Goal: Information Seeking & Learning: Learn about a topic

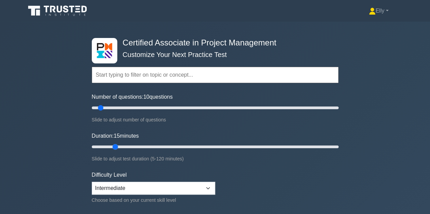
drag, startPoint x: 104, startPoint y: 148, endPoint x: 113, endPoint y: 145, distance: 9.6
type input "15"
click at [113, 145] on input "Duration: 15 minutes" at bounding box center [215, 147] width 247 height 8
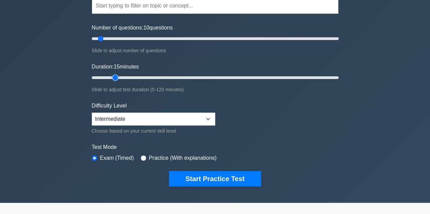
scroll to position [70, 0]
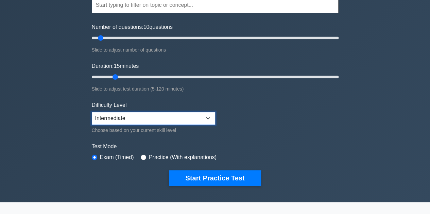
click at [207, 116] on select "Beginner Intermediate Expert" at bounding box center [153, 118] width 123 height 13
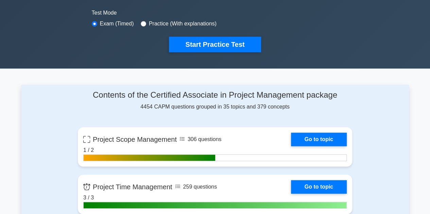
scroll to position [202, 0]
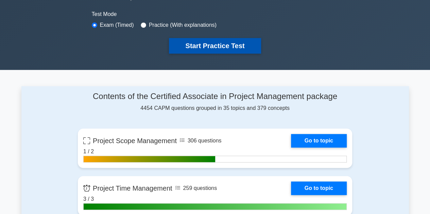
click at [224, 44] on button "Start Practice Test" at bounding box center [215, 46] width 92 height 16
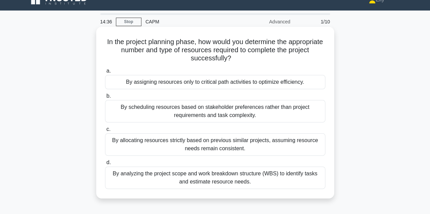
scroll to position [12, 0]
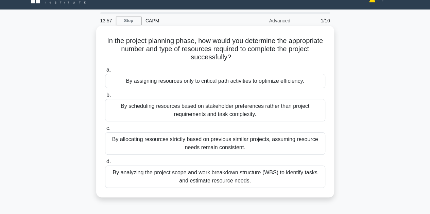
click at [241, 179] on div "By analyzing the project scope and work breakdown structure (WBS) to identify t…" at bounding box center [215, 177] width 220 height 22
click at [105, 164] on input "d. By analyzing the project scope and work breakdown structure (WBS) to identif…" at bounding box center [105, 162] width 0 height 4
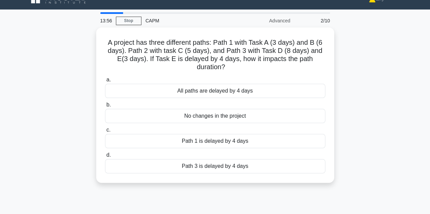
scroll to position [0, 0]
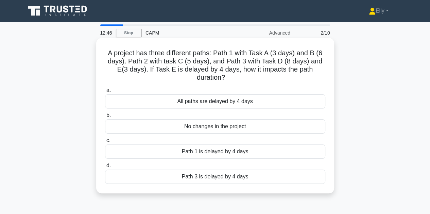
click at [179, 129] on div "No changes in the project" at bounding box center [215, 127] width 220 height 14
click at [105, 118] on input "b. No changes in the project" at bounding box center [105, 115] width 0 height 4
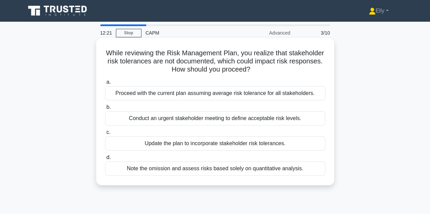
click at [164, 148] on div "Update the plan to incorporate stakeholder risk tolerances." at bounding box center [215, 144] width 220 height 14
click at [105, 135] on input "c. Update the plan to incorporate stakeholder risk tolerances." at bounding box center [105, 132] width 0 height 4
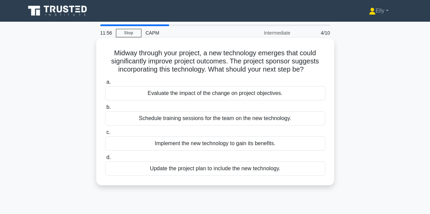
click at [256, 99] on div "Evaluate the impact of the change on project objectives." at bounding box center [215, 93] width 220 height 14
click at [105, 85] on input "a. Evaluate the impact of the change on project objectives." at bounding box center [105, 82] width 0 height 4
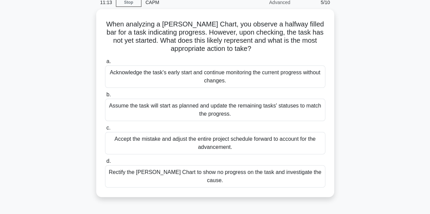
scroll to position [34, 0]
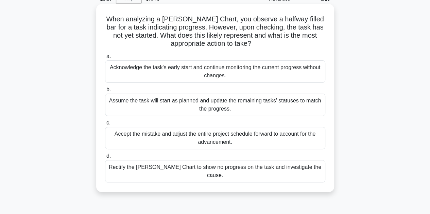
click at [300, 166] on div "Rectify the Gantt Chart to show no progress on the task and investigate the cau…" at bounding box center [215, 171] width 220 height 22
click at [105, 159] on input "d. Rectify the Gantt Chart to show no progress on the task and investigate the …" at bounding box center [105, 156] width 0 height 4
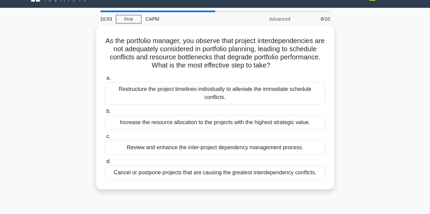
scroll to position [14, 0]
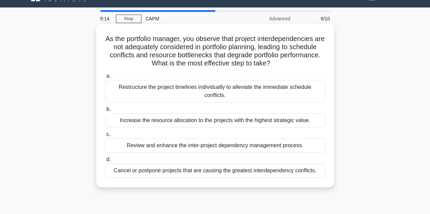
click at [294, 94] on div "Restructure the project timelines individually to alleviate the immediate sched…" at bounding box center [215, 91] width 220 height 22
click at [105, 78] on input "a. Restructure the project timelines individually to alleviate the immediate sc…" at bounding box center [105, 76] width 0 height 4
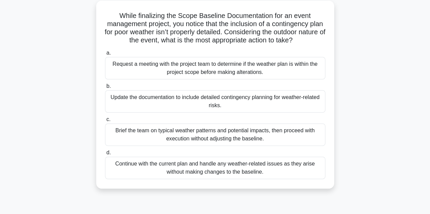
scroll to position [40, 0]
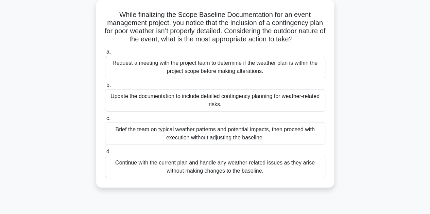
click at [280, 100] on div "Update the documentation to include detailed contingency planning for weather-r…" at bounding box center [215, 100] width 220 height 22
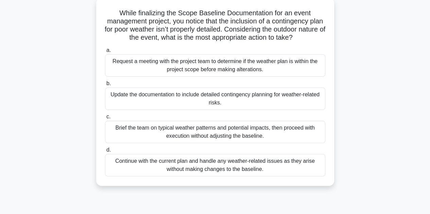
click at [105, 86] on input "b. Update the documentation to include detailed contingency planning for weathe…" at bounding box center [105, 84] width 0 height 4
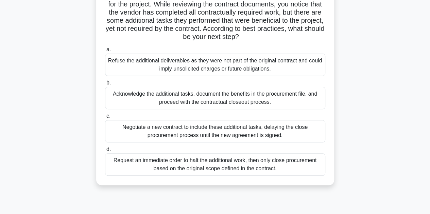
scroll to position [60, 0]
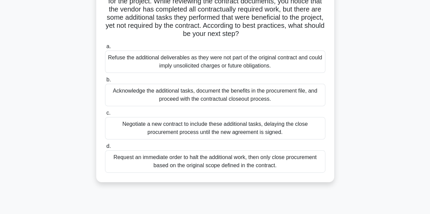
click at [273, 96] on div "Acknowledge the additional tasks, document the benefits in the procurement file…" at bounding box center [215, 95] width 220 height 22
click at [105, 82] on input "b. Acknowledge the additional tasks, document the benefits in the procurement f…" at bounding box center [105, 80] width 0 height 4
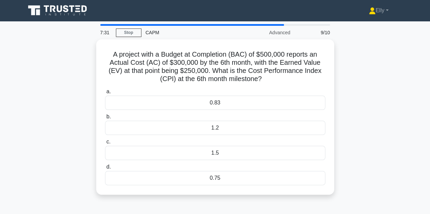
scroll to position [0, 0]
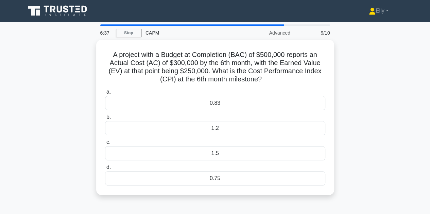
click at [388, 101] on div "A project with a Budget at Completion (BAC) of $500,000 reports an Actual Cost …" at bounding box center [214, 122] width 387 height 164
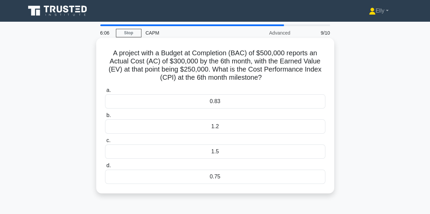
click at [281, 127] on div "1.2" at bounding box center [215, 127] width 220 height 14
click at [105, 118] on input "b. 1.2" at bounding box center [105, 115] width 0 height 4
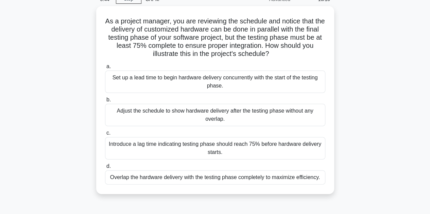
scroll to position [37, 0]
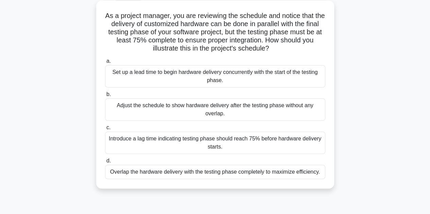
click at [292, 145] on div "Introduce a lag time indicating testing phase should reach 75% before hardware …" at bounding box center [215, 143] width 220 height 22
click at [105, 130] on input "c. Introduce a lag time indicating testing phase should reach 75% before hardwa…" at bounding box center [105, 128] width 0 height 4
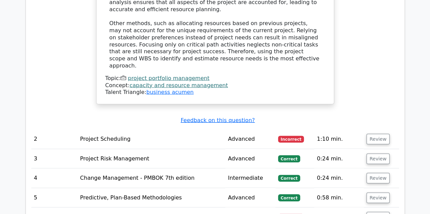
scroll to position [657, 0]
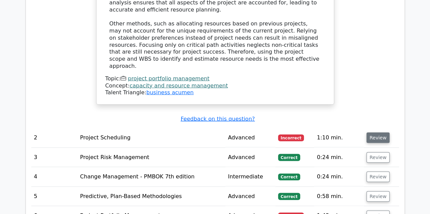
click at [371, 133] on button "Review" at bounding box center [377, 138] width 23 height 11
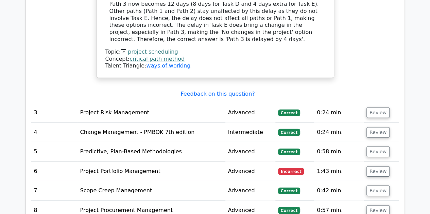
scroll to position [1000, 0]
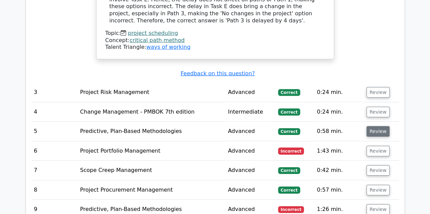
click at [377, 126] on button "Review" at bounding box center [377, 131] width 23 height 11
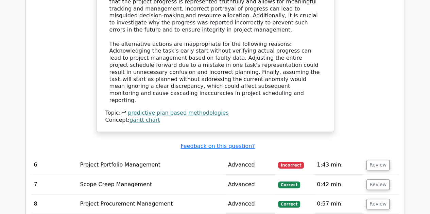
scroll to position [1367, 0]
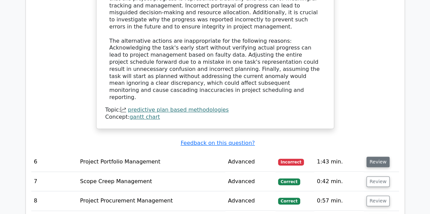
click at [373, 157] on button "Review" at bounding box center [377, 162] width 23 height 11
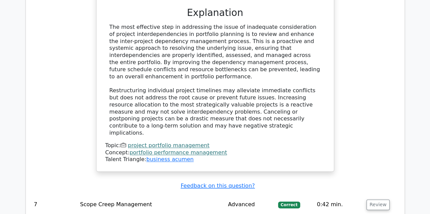
scroll to position [1712, 0]
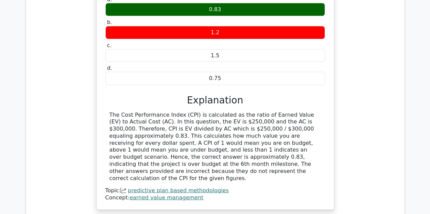
scroll to position [2018, 0]
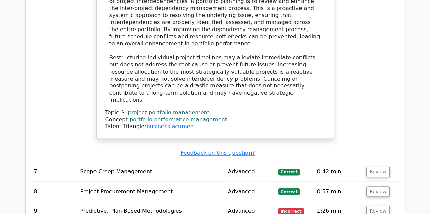
scroll to position [1739, 0]
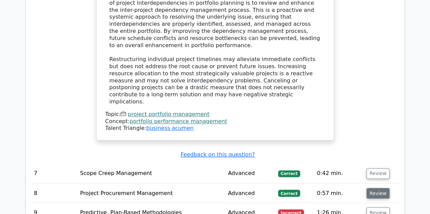
click at [374, 188] on button "Review" at bounding box center [377, 193] width 23 height 11
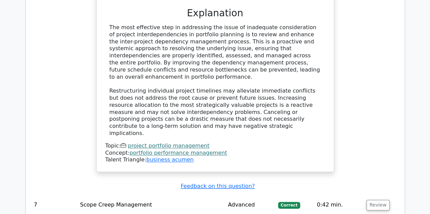
scroll to position [1709, 0]
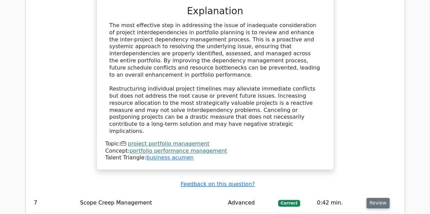
click at [378, 198] on button "Review" at bounding box center [377, 203] width 23 height 11
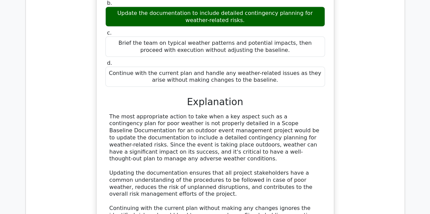
scroll to position [2009, 0]
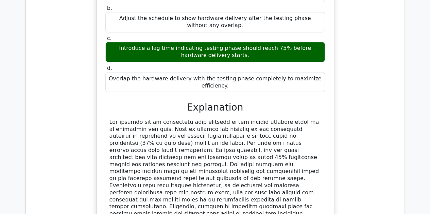
scroll to position [3193, 0]
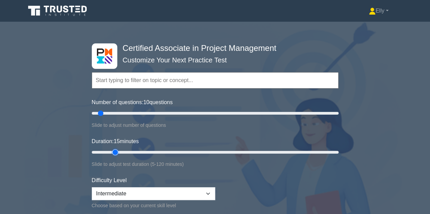
drag, startPoint x: 106, startPoint y: 153, endPoint x: 113, endPoint y: 153, distance: 7.5
type input "15"
click at [113, 153] on input "Duration: 15 minutes" at bounding box center [215, 152] width 247 height 8
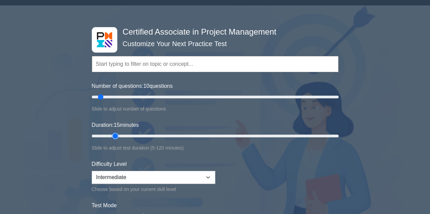
scroll to position [16, 0]
